Goal: Register for event/course

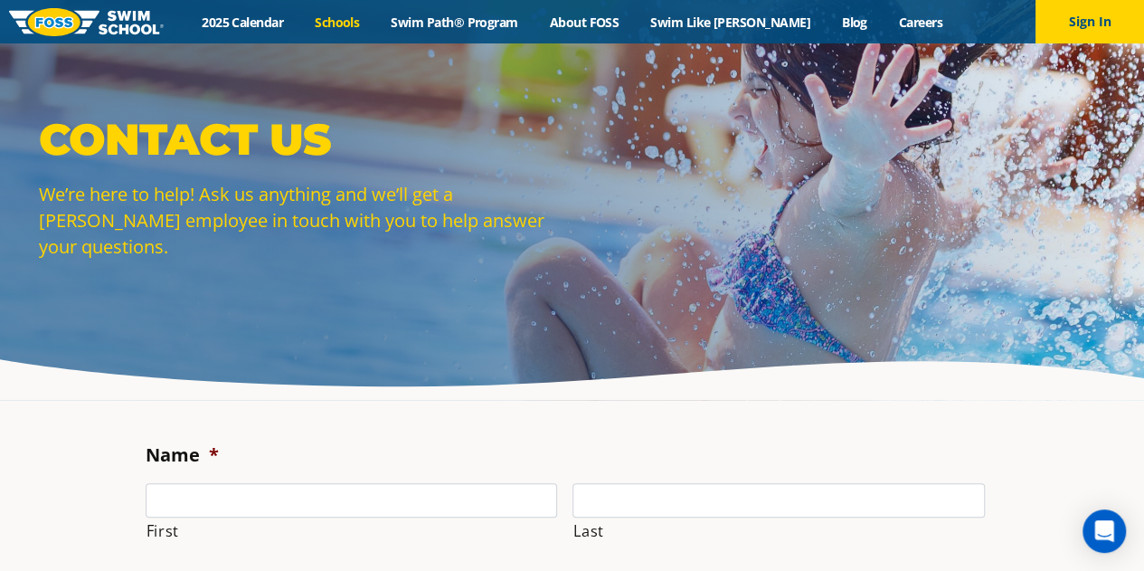
click at [333, 26] on link "Schools" at bounding box center [337, 22] width 76 height 17
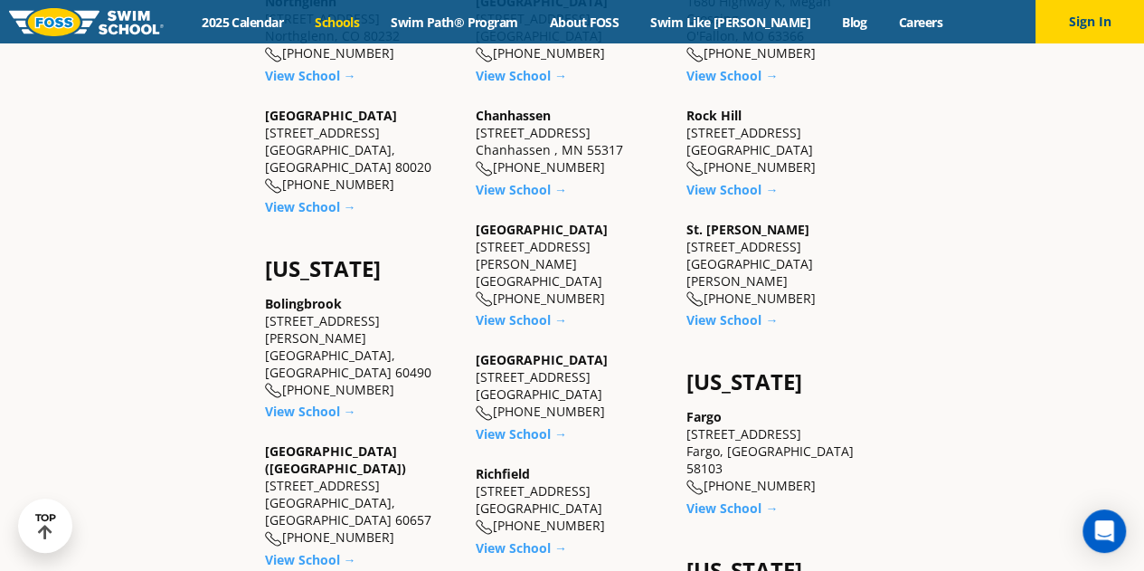
scroll to position [904, 0]
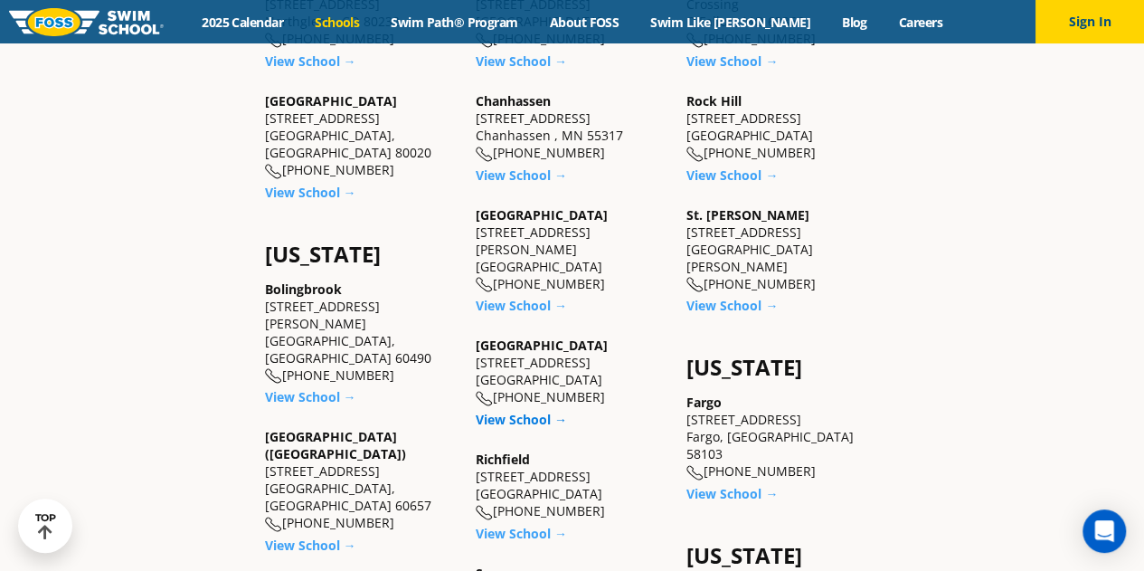
click at [532, 410] on link "View School →" at bounding box center [521, 418] width 91 height 17
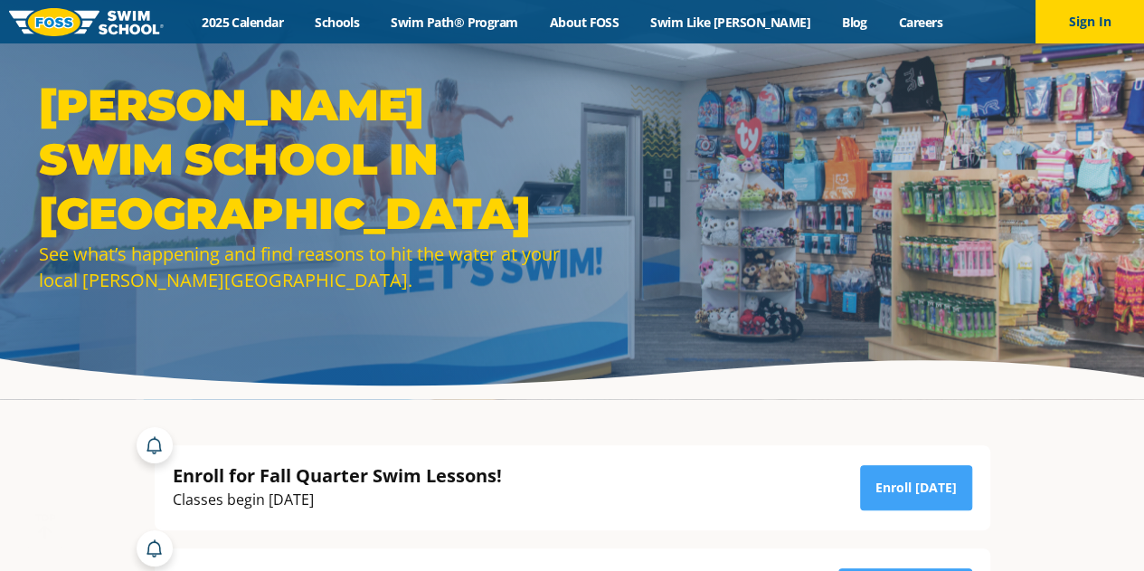
scroll to position [90, 0]
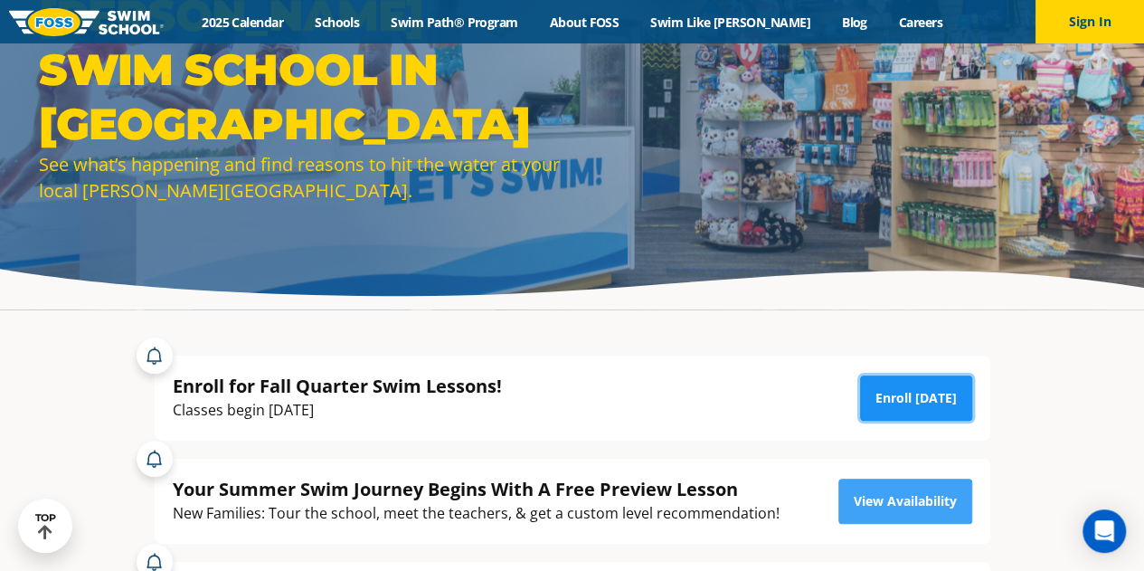
click at [920, 399] on link "Enroll [DATE]" at bounding box center [916, 397] width 112 height 45
